Goal: Task Accomplishment & Management: Use online tool/utility

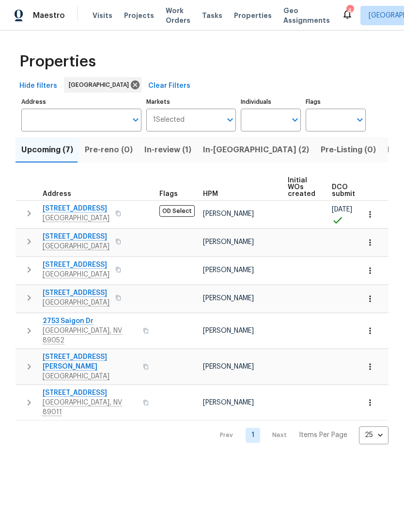
click at [202, 16] on span "Tasks" at bounding box center [212, 15] width 20 height 7
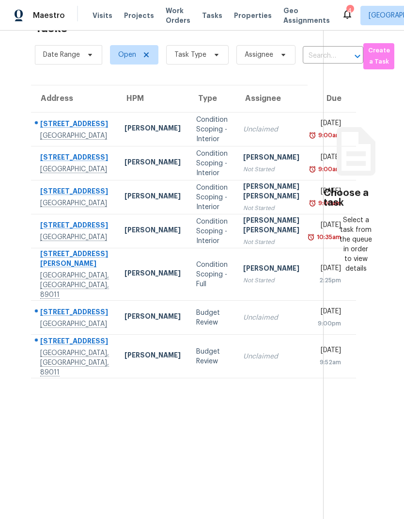
scroll to position [31, 0]
click at [236, 335] on td "Unclaimed" at bounding box center [272, 318] width 72 height 34
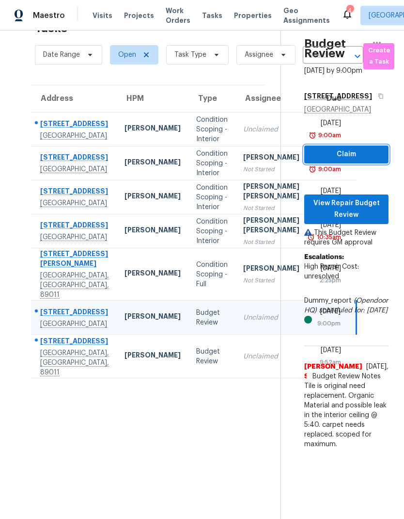
click at [363, 160] on span "Claim" at bounding box center [346, 154] width 69 height 12
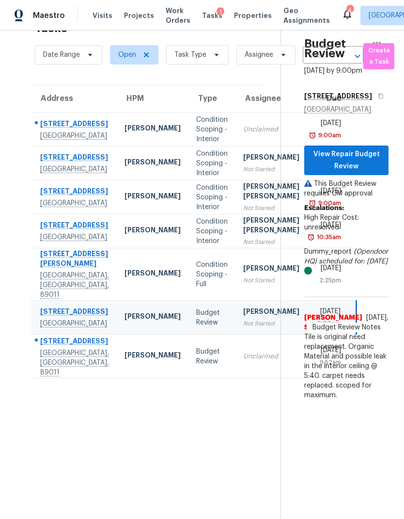
click at [236, 378] on td "Unclaimed" at bounding box center [272, 357] width 72 height 44
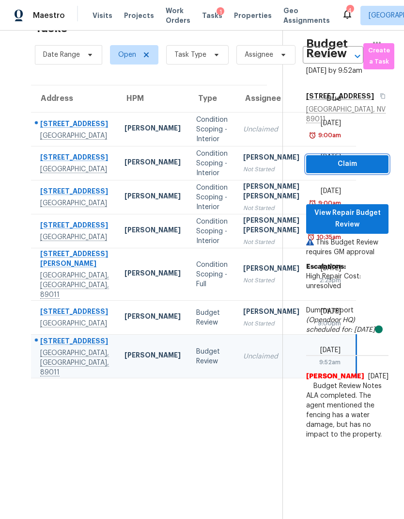
click at [369, 170] on span "Claim" at bounding box center [347, 164] width 67 height 12
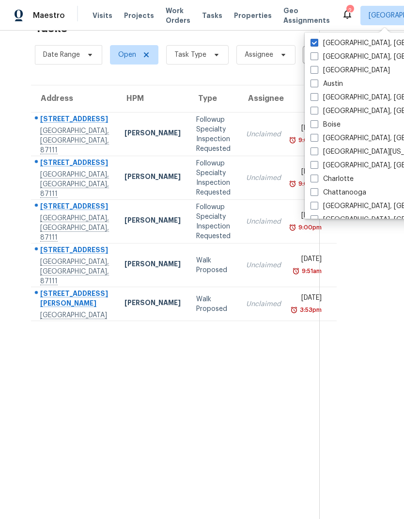
click at [351, 47] on label "[GEOGRAPHIC_DATA], [GEOGRAPHIC_DATA]" at bounding box center [386, 43] width 150 height 10
click at [317, 45] on input "[GEOGRAPHIC_DATA], [GEOGRAPHIC_DATA]" at bounding box center [314, 41] width 6 height 6
click at [314, 48] on label "[GEOGRAPHIC_DATA], [GEOGRAPHIC_DATA]" at bounding box center [386, 43] width 150 height 10
click at [314, 45] on input "[GEOGRAPHIC_DATA], [GEOGRAPHIC_DATA]" at bounding box center [314, 41] width 6 height 6
click at [315, 42] on span at bounding box center [315, 43] width 8 height 8
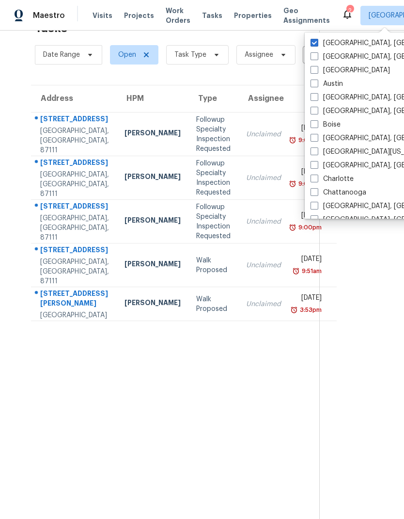
click at [315, 42] on input "[GEOGRAPHIC_DATA], [GEOGRAPHIC_DATA]" at bounding box center [314, 41] width 6 height 6
checkbox input "true"
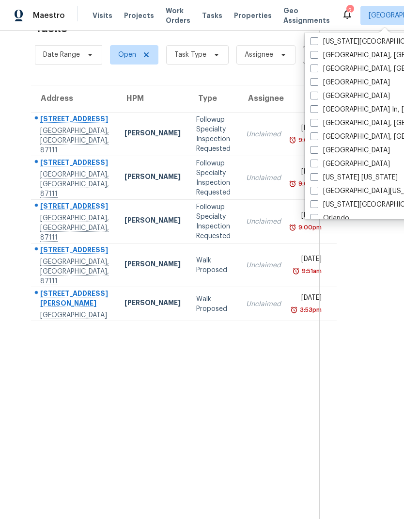
scroll to position [401, 0]
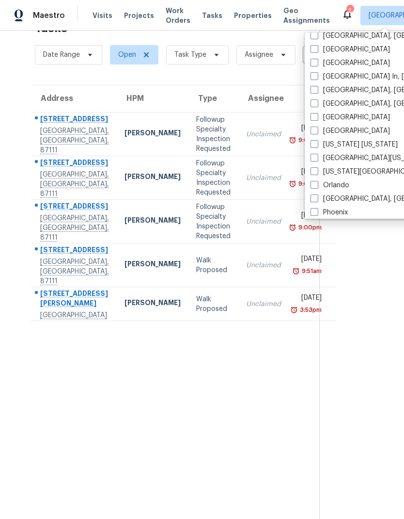
click at [316, 52] on span at bounding box center [315, 49] width 8 height 8
click at [316, 51] on input "[GEOGRAPHIC_DATA]" at bounding box center [314, 48] width 6 height 6
checkbox input "true"
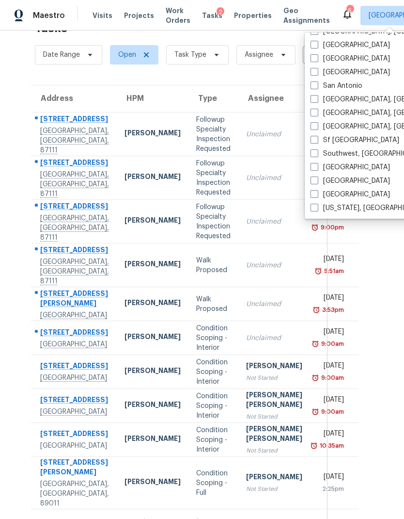
scroll to position [650, 0]
click at [366, 69] on label "[GEOGRAPHIC_DATA]" at bounding box center [351, 72] width 80 height 10
click at [317, 69] on input "[GEOGRAPHIC_DATA]" at bounding box center [314, 70] width 6 height 6
checkbox input "true"
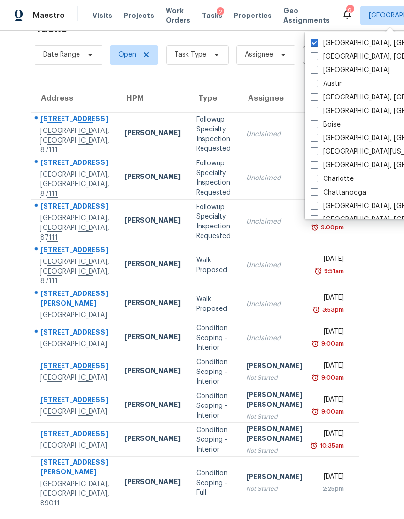
click at [354, 47] on label "[GEOGRAPHIC_DATA], [GEOGRAPHIC_DATA]" at bounding box center [386, 43] width 150 height 10
click at [317, 45] on input "[GEOGRAPHIC_DATA], [GEOGRAPHIC_DATA]" at bounding box center [314, 41] width 6 height 6
checkbox input "false"
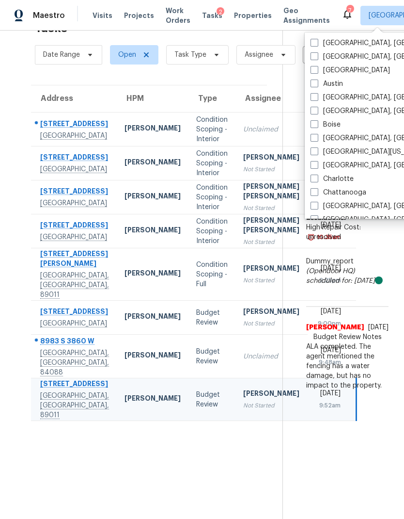
click at [313, 303] on div "Budget Review [DATE] by 9:52am [STREET_ADDRESS][PERSON_NAME] View Repair Budget…" at bounding box center [336, 197] width 106 height 395
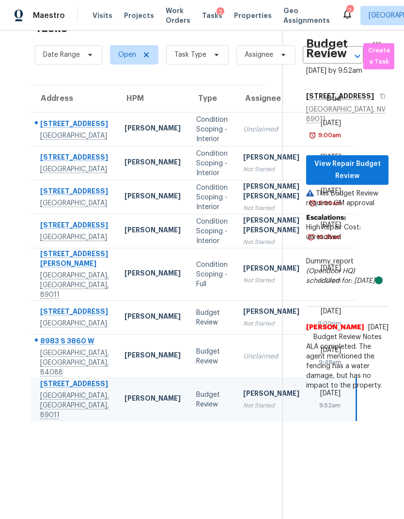
scroll to position [39, 0]
click at [189, 378] on td "Budget Review" at bounding box center [212, 357] width 47 height 44
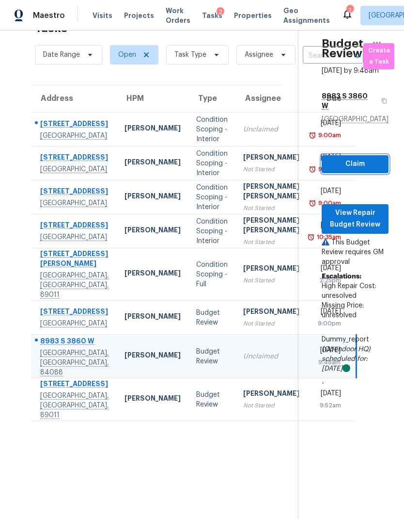
click at [382, 155] on button "Claim" at bounding box center [355, 164] width 67 height 18
